Goal: Task Accomplishment & Management: Complete application form

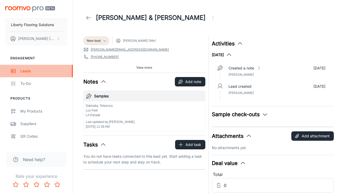
click at [22, 67] on link "Leads" at bounding box center [36, 71] width 73 height 13
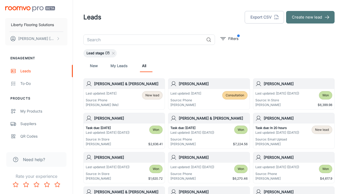
click at [304, 21] on button "Create new lead" at bounding box center [310, 17] width 48 height 13
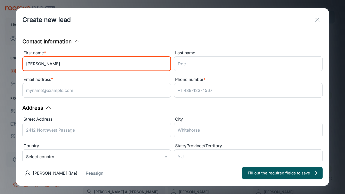
type input "[PERSON_NAME]"
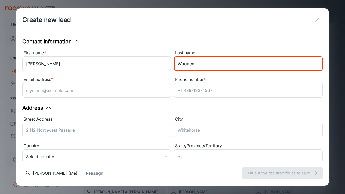
type input "Wooden"
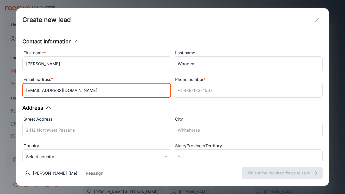
type input "[EMAIL_ADDRESS][DOMAIN_NAME]"
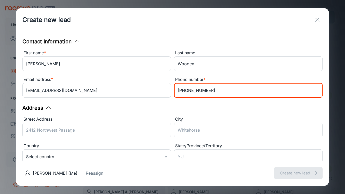
type input "[PHONE_NUMBER]"
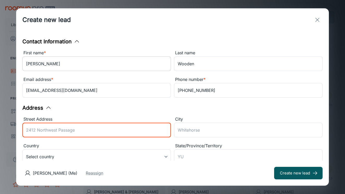
scroll to position [82, 0]
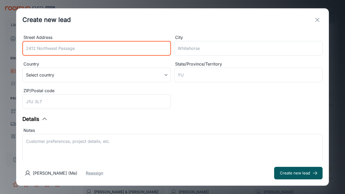
click at [89, 48] on input "Street Address" at bounding box center [96, 48] width 149 height 15
type input "[STREET_ADDRESS]"
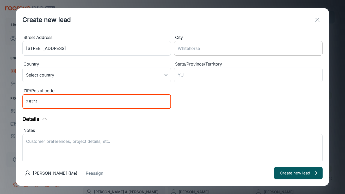
type input "28211"
click at [191, 45] on input "City" at bounding box center [248, 48] width 149 height 15
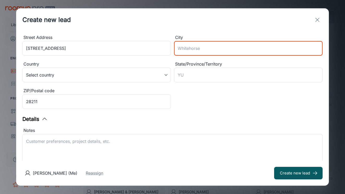
click at [215, 49] on input "City" at bounding box center [248, 48] width 149 height 15
type input "Charlotte"
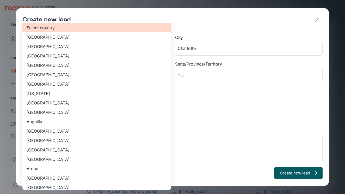
click at [129, 77] on body "Liberty Flooring Solutions [PERSON_NAME] Engagement Leads To-do Products My Pro…" at bounding box center [172, 97] width 345 height 194
click at [67, 45] on li "[GEOGRAPHIC_DATA]" at bounding box center [96, 46] width 149 height 9
type input "US"
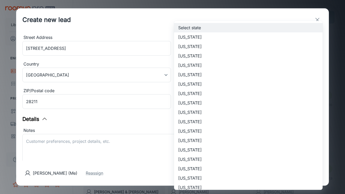
click at [207, 71] on body "Liberty Flooring Solutions [PERSON_NAME] Engagement Leads To-do Products My Pro…" at bounding box center [172, 97] width 345 height 194
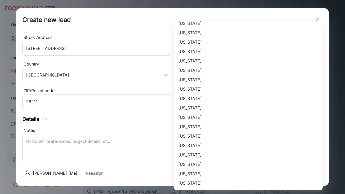
scroll to position [323, 0]
click at [210, 24] on li "[US_STATE]" at bounding box center [248, 22] width 149 height 9
type input "[US_STATE]"
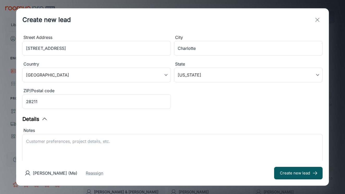
click at [202, 113] on div "Contact Information First name * [PERSON_NAME] ​ Last name Wooden ​ Email addre…" at bounding box center [172, 95] width 313 height 129
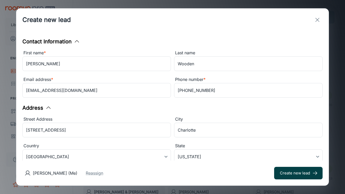
scroll to position [0, 0]
click at [292, 174] on button "Create new lead" at bounding box center [298, 172] width 48 height 13
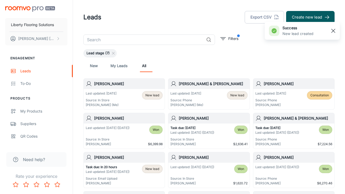
click at [333, 30] on line "button" at bounding box center [333, 31] width 4 height 4
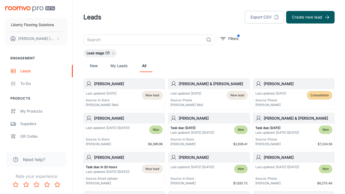
click at [118, 82] on h6 "[PERSON_NAME]" at bounding box center [128, 84] width 69 height 6
